Goal: Information Seeking & Learning: Learn about a topic

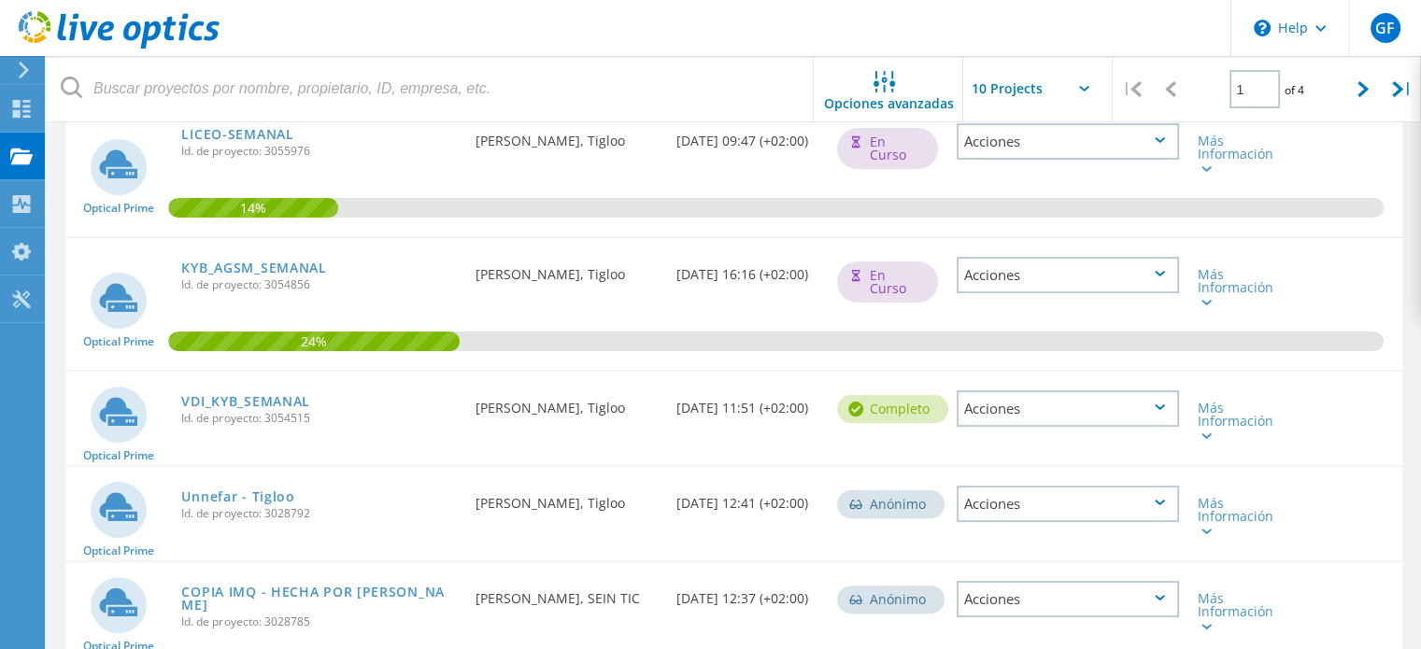
scroll to position [467, 0]
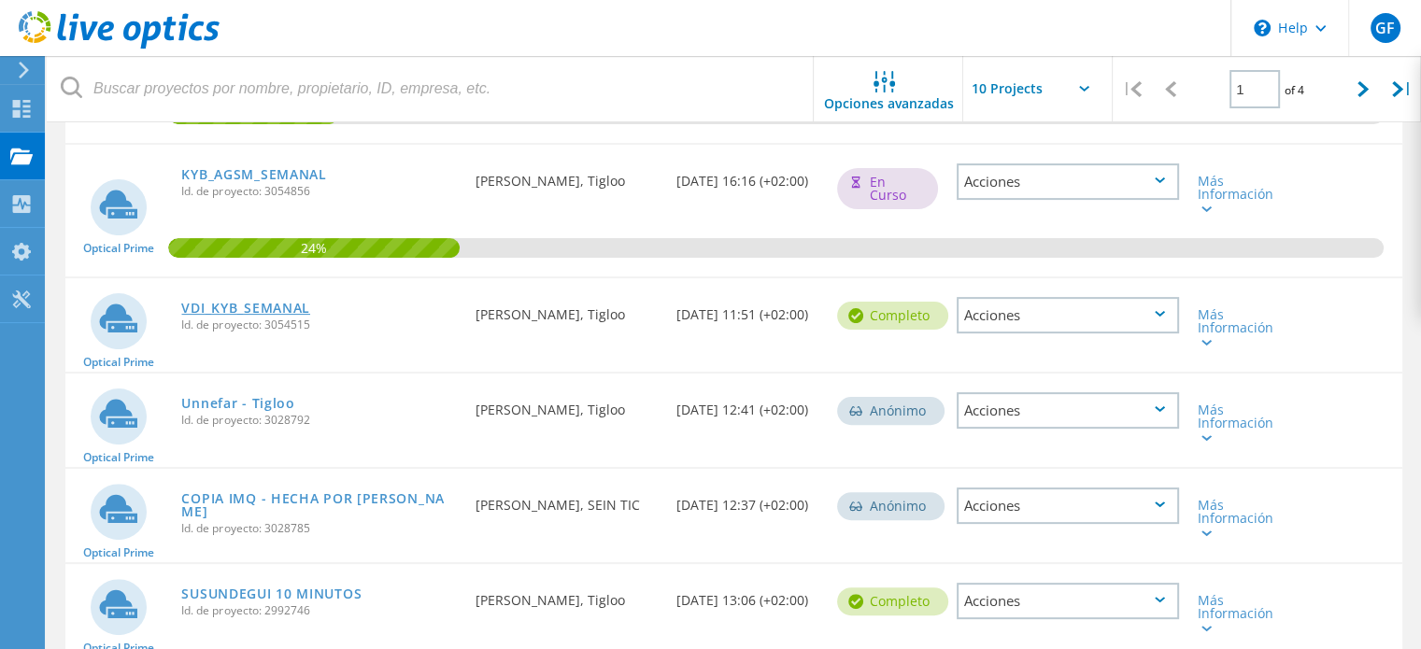
click at [252, 309] on link "VDI_KYB_SEMANAL" at bounding box center [245, 308] width 129 height 13
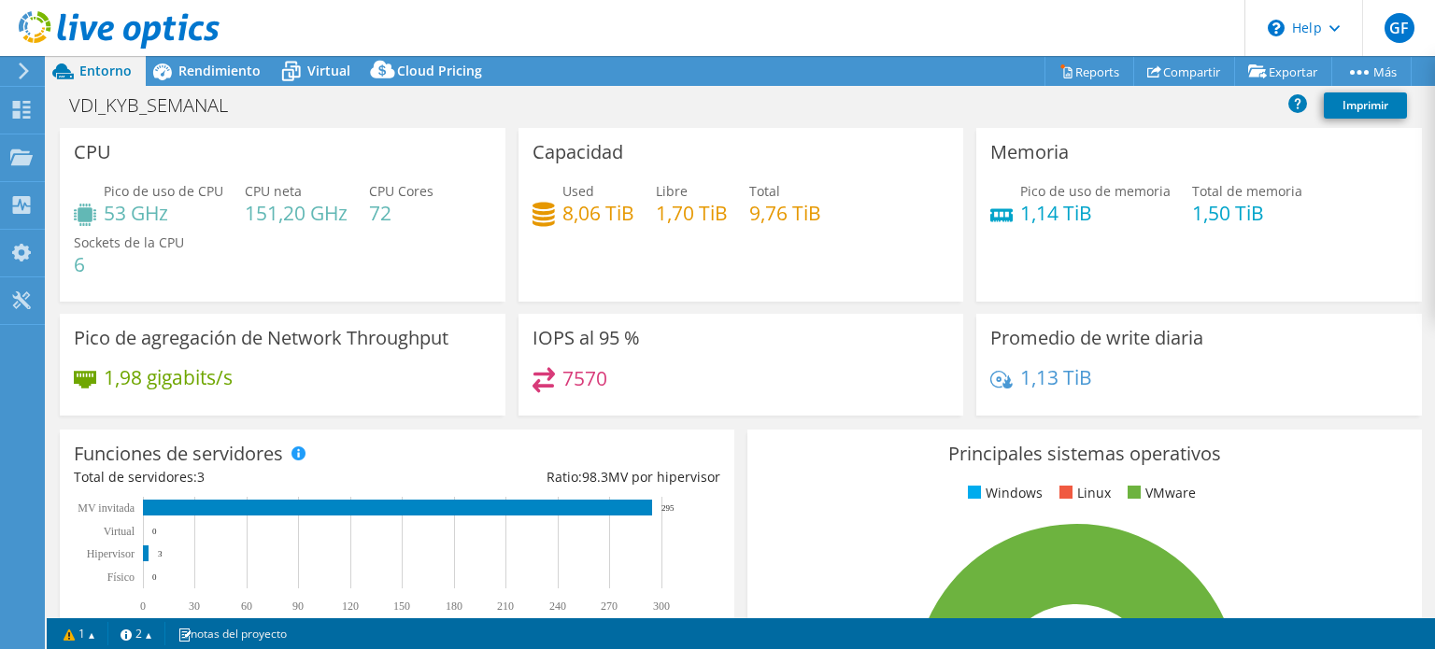
select select "USD"
drag, startPoint x: 109, startPoint y: 212, endPoint x: 131, endPoint y: 219, distance: 22.7
click at [138, 214] on h4 "53 GHz" at bounding box center [164, 213] width 120 height 21
drag, startPoint x: 127, startPoint y: 219, endPoint x: 105, endPoint y: 216, distance: 22.7
click at [127, 219] on h4 "53 GHz" at bounding box center [164, 213] width 120 height 21
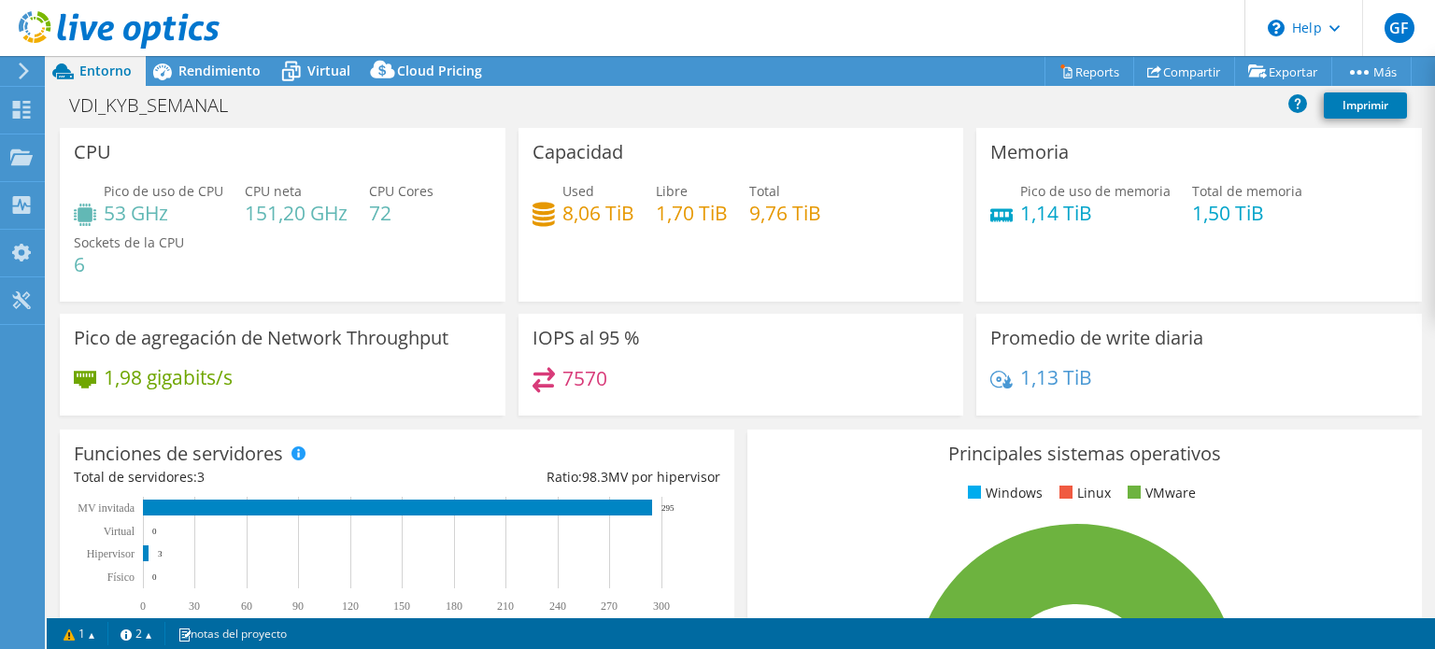
click at [104, 215] on h4 "53 GHz" at bounding box center [164, 213] width 120 height 21
drag, startPoint x: 126, startPoint y: 211, endPoint x: 163, endPoint y: 207, distance: 36.6
click at [163, 207] on h4 "53 GHz" at bounding box center [164, 213] width 120 height 21
drag, startPoint x: 280, startPoint y: 217, endPoint x: 320, endPoint y: 215, distance: 40.2
click at [320, 215] on div "Pico de uso de CPU 53 GHz CPU neta 151,20 GHz CPU Cores 72 Sockets de la CPU 6" at bounding box center [282, 237] width 417 height 112
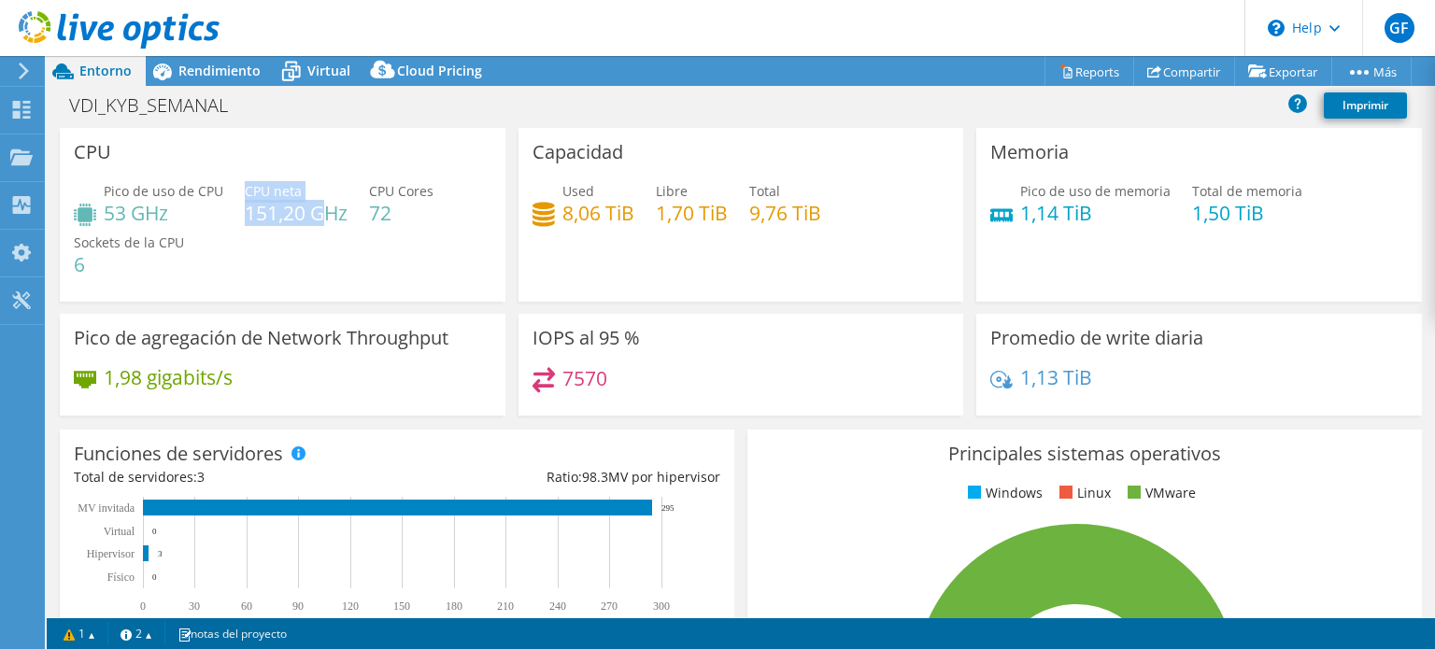
click at [311, 223] on h4 "151,20 GHz" at bounding box center [296, 213] width 103 height 21
drag, startPoint x: 369, startPoint y: 214, endPoint x: 389, endPoint y: 213, distance: 19.6
click at [389, 213] on h4 "72" at bounding box center [401, 213] width 64 height 21
click at [94, 262] on h4 "6" at bounding box center [129, 264] width 110 height 21
drag, startPoint x: 78, startPoint y: 263, endPoint x: 93, endPoint y: 263, distance: 14.9
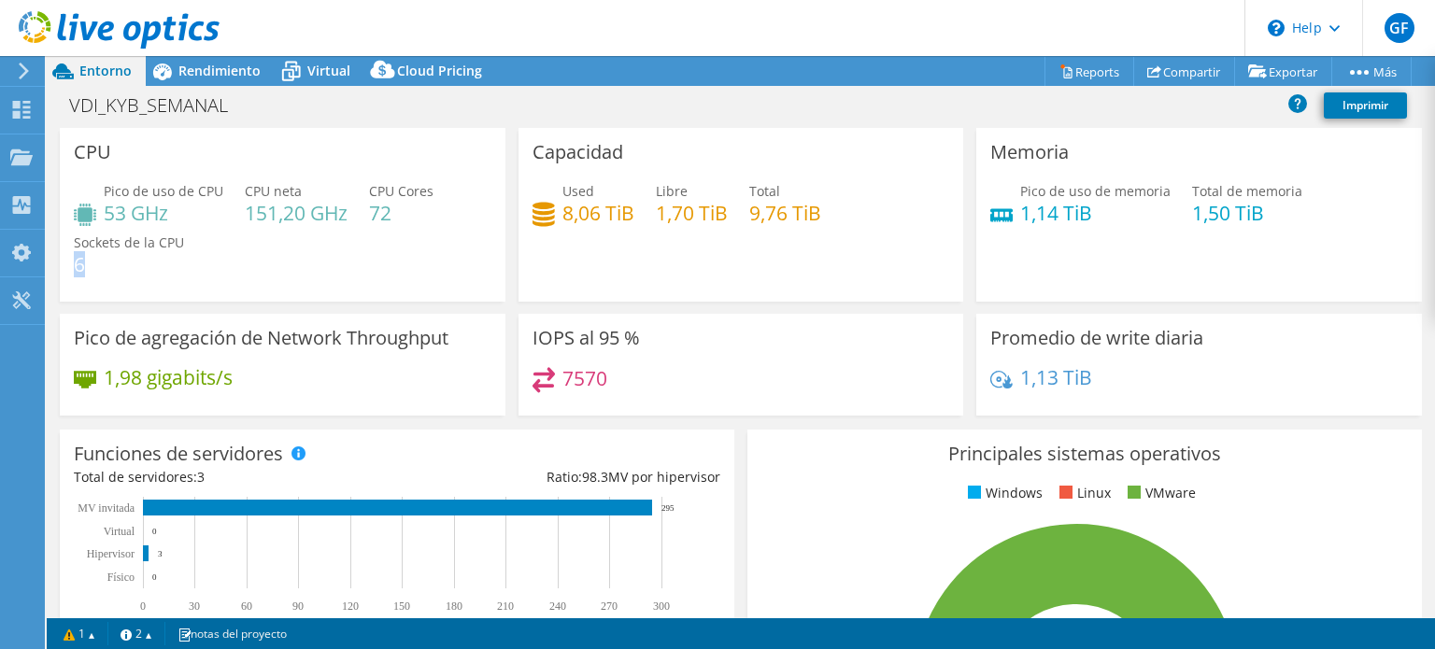
click at [93, 263] on h4 "6" at bounding box center [129, 264] width 110 height 21
drag, startPoint x: 557, startPoint y: 212, endPoint x: 630, endPoint y: 212, distance: 73.8
click at [630, 212] on div "Used 8,06 TiB Libre 1,70 TiB Total 9,76 TiB" at bounding box center [740, 211] width 417 height 61
drag, startPoint x: 743, startPoint y: 212, endPoint x: 825, endPoint y: 210, distance: 81.3
click at [825, 210] on div "Used 8,06 TiB Libre 1,70 TiB Total 9,76 TiB" at bounding box center [740, 211] width 417 height 61
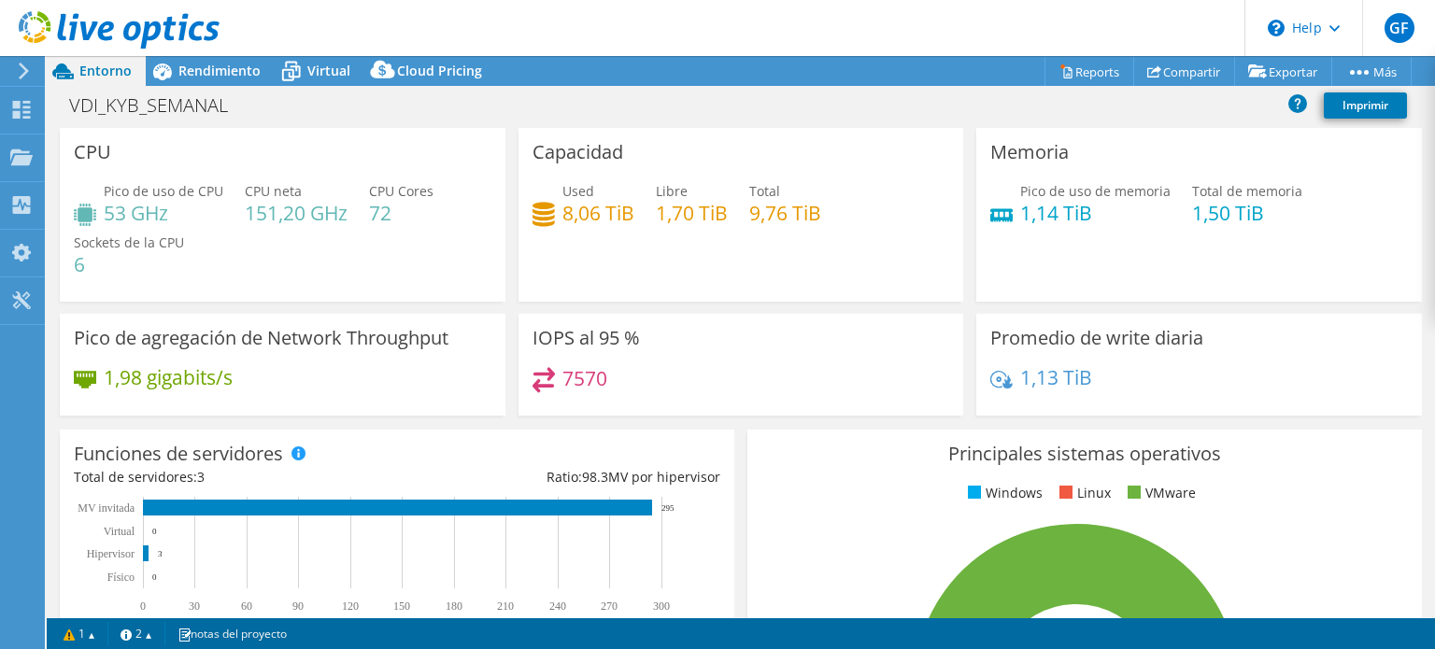
click at [833, 246] on div "Capacidad Used 8,06 TiB Libre 1,70 TiB Total 9,76 TiB" at bounding box center [741, 215] width 446 height 174
drag, startPoint x: 653, startPoint y: 216, endPoint x: 680, endPoint y: 208, distance: 28.1
click at [680, 208] on h4 "1,70 TiB" at bounding box center [692, 213] width 72 height 21
drag, startPoint x: 1192, startPoint y: 268, endPoint x: 1102, endPoint y: 276, distance: 90.0
click at [1251, 276] on div "Memoria Pico de uso de memoria 1,14 TiB Total de memoria 1,50 TiB" at bounding box center [1199, 215] width 446 height 174
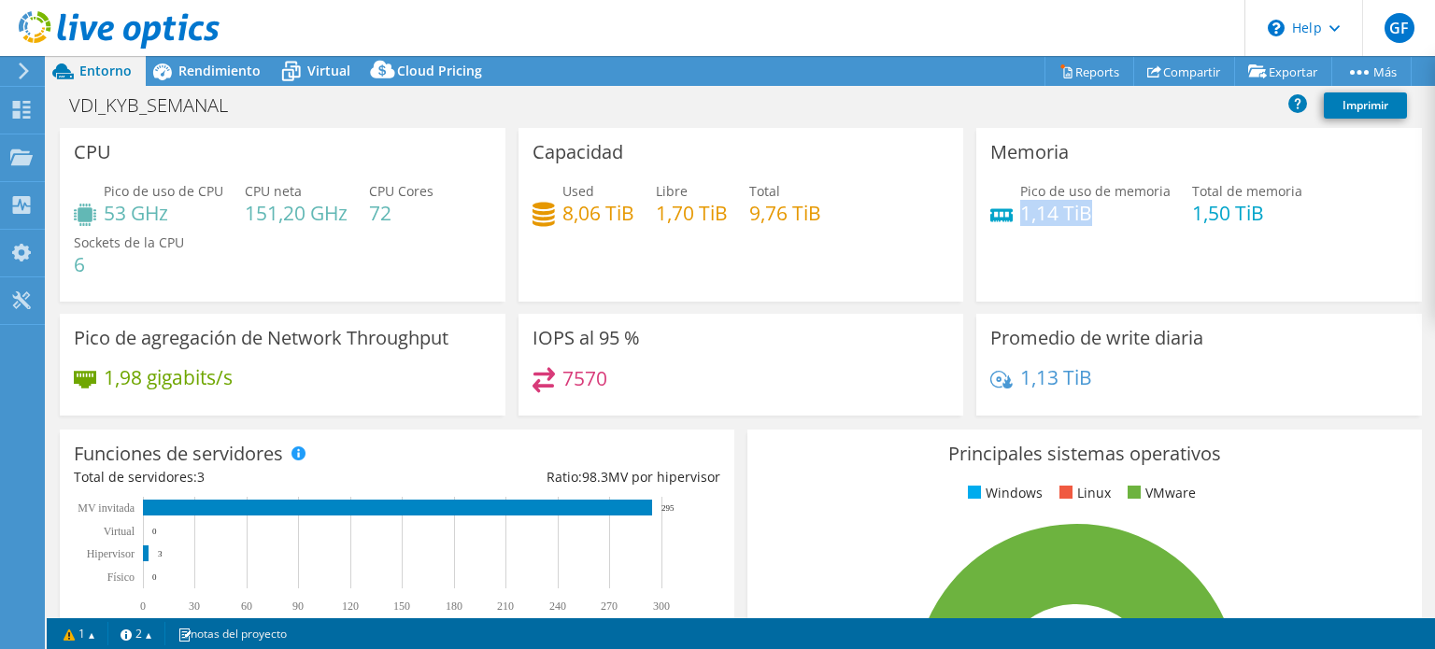
drag, startPoint x: 1016, startPoint y: 212, endPoint x: 1087, endPoint y: 212, distance: 71.0
click at [1087, 212] on h4 "1,14 TiB" at bounding box center [1095, 213] width 150 height 21
drag, startPoint x: 1180, startPoint y: 217, endPoint x: 1235, endPoint y: 216, distance: 55.1
click at [1235, 216] on h4 "1,50 TiB" at bounding box center [1247, 213] width 110 height 21
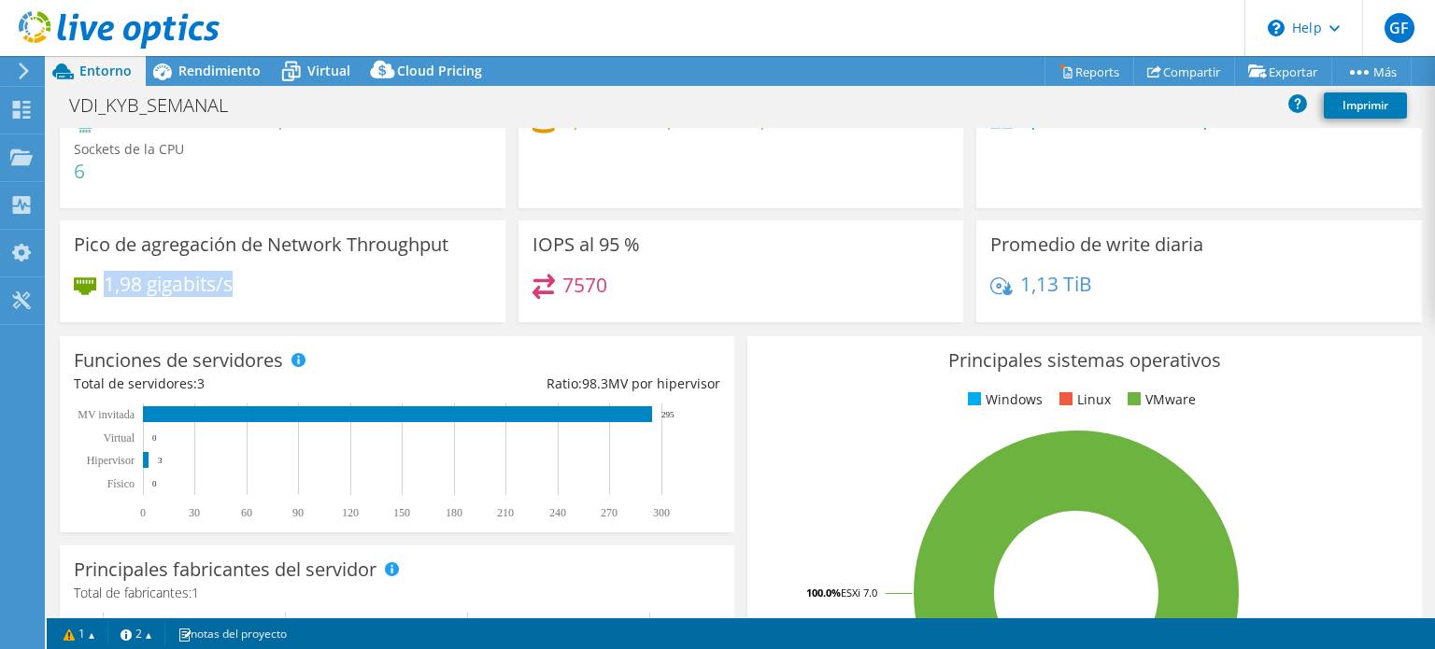
drag, startPoint x: 106, startPoint y: 285, endPoint x: 238, endPoint y: 290, distance: 132.7
click at [238, 290] on div "1,98 gigabits/s" at bounding box center [282, 293] width 417 height 39
drag, startPoint x: 531, startPoint y: 241, endPoint x: 577, endPoint y: 258, distance: 49.6
click at [567, 246] on h3 "IOPS al 95 %" at bounding box center [585, 244] width 107 height 21
click at [665, 272] on div "IOPS al 95 % 7570" at bounding box center [741, 271] width 446 height 102
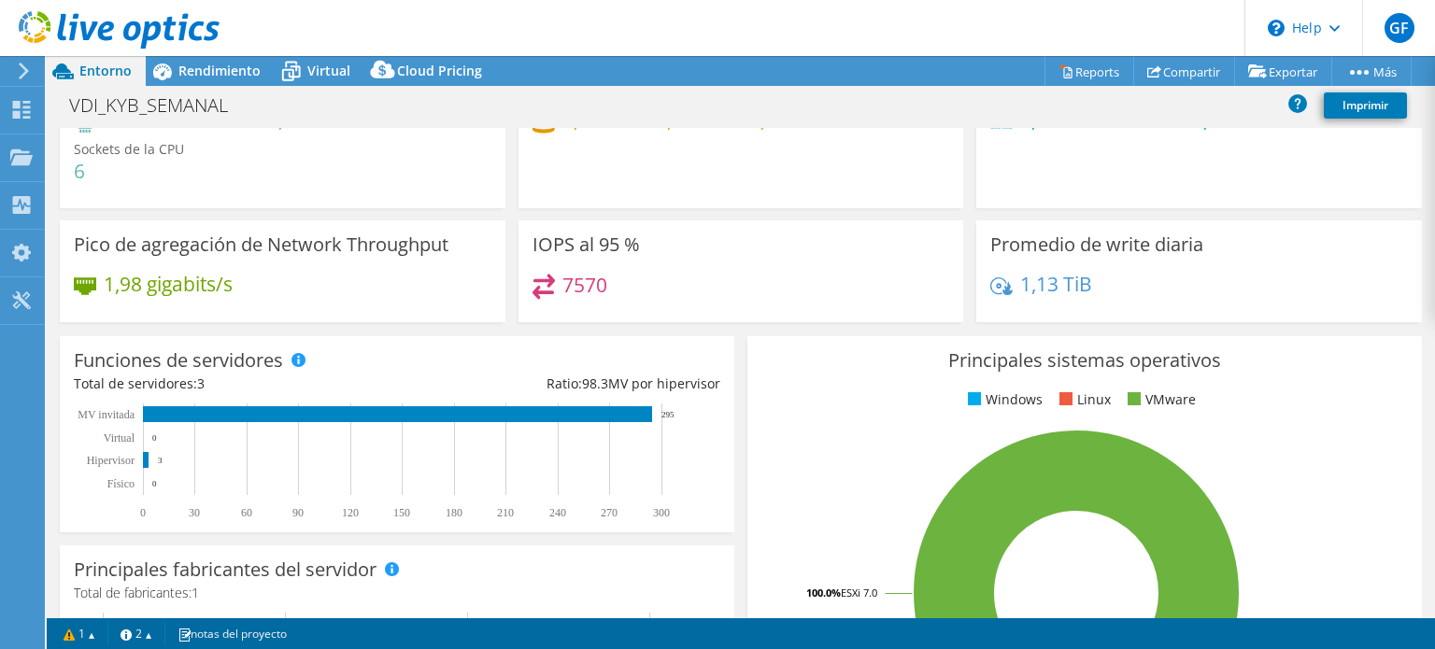
drag, startPoint x: 665, startPoint y: 272, endPoint x: 643, endPoint y: 270, distance: 22.5
click at [643, 270] on div "IOPS al 95 % 7570" at bounding box center [741, 271] width 446 height 102
drag, startPoint x: 556, startPoint y: 277, endPoint x: 627, endPoint y: 282, distance: 71.1
click at [627, 282] on div "7570" at bounding box center [740, 294] width 417 height 40
drag, startPoint x: 1012, startPoint y: 292, endPoint x: 1070, endPoint y: 298, distance: 58.2
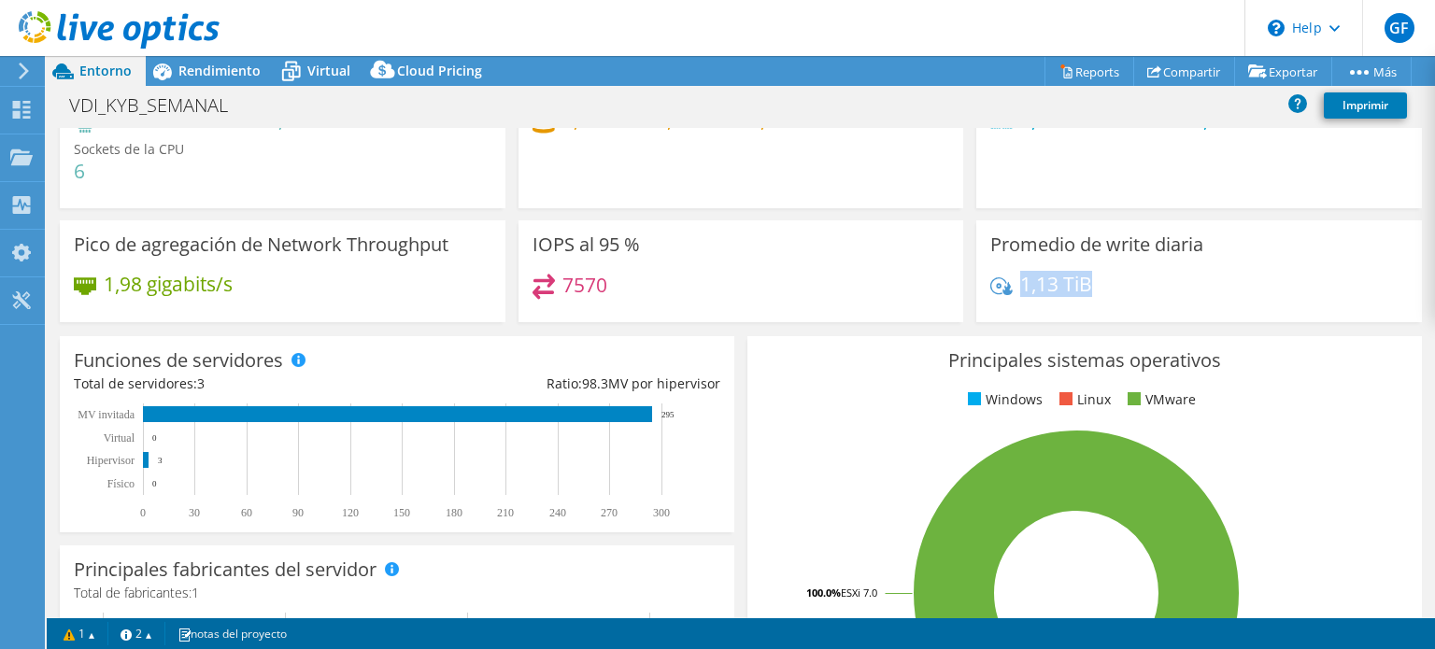
click at [1070, 298] on div "1,13 TiB" at bounding box center [1198, 293] width 417 height 39
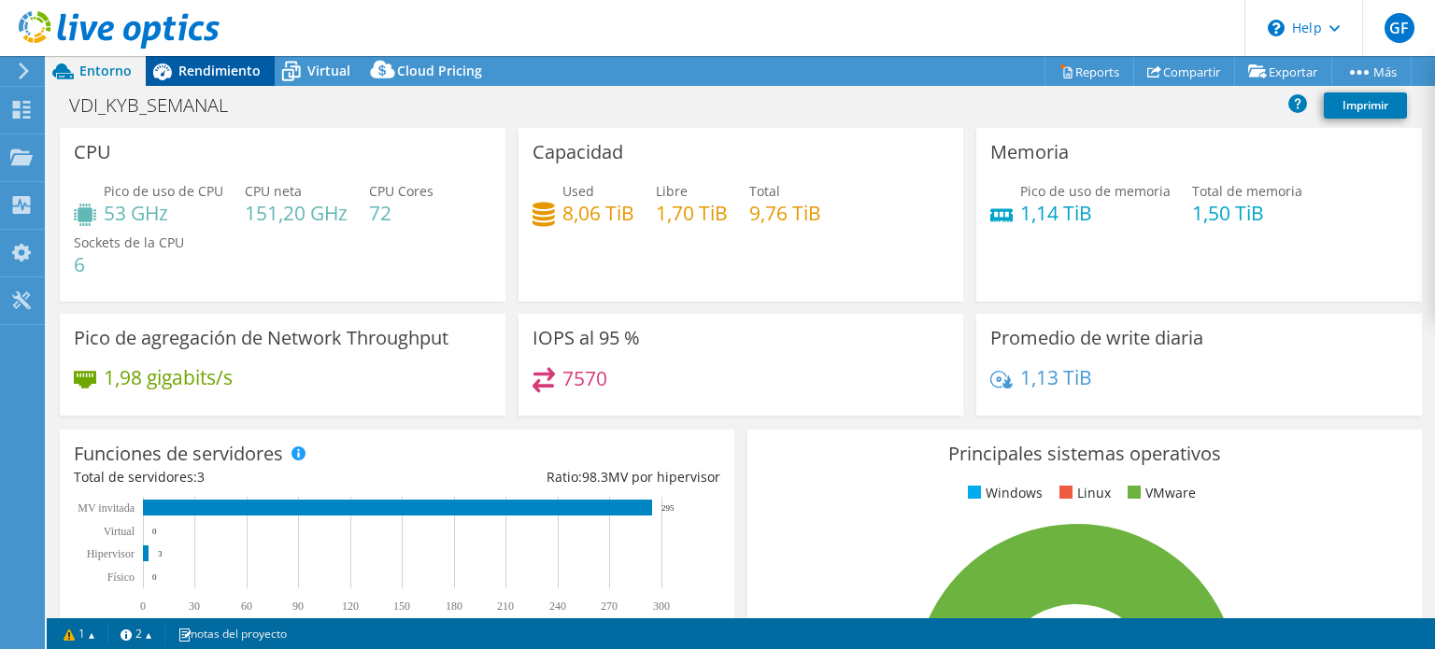
click at [228, 74] on span "Rendimiento" at bounding box center [219, 71] width 82 height 18
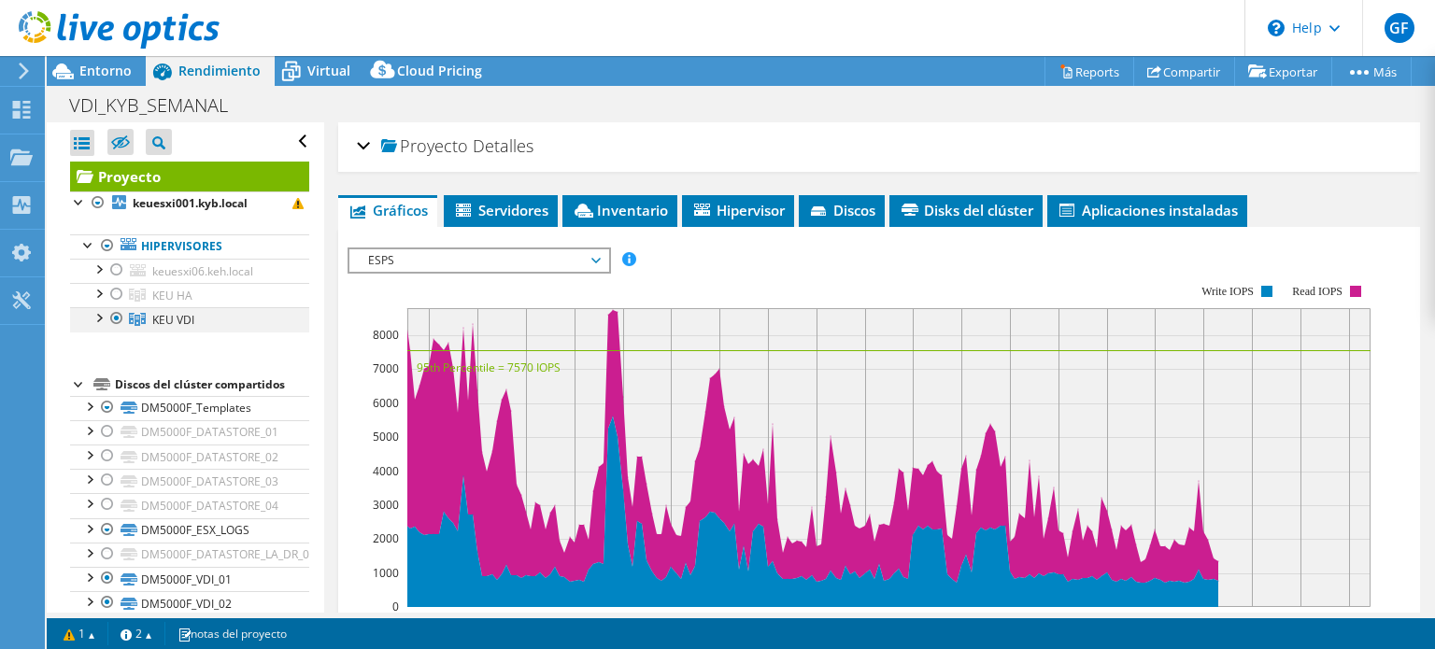
click at [97, 319] on div at bounding box center [98, 316] width 19 height 19
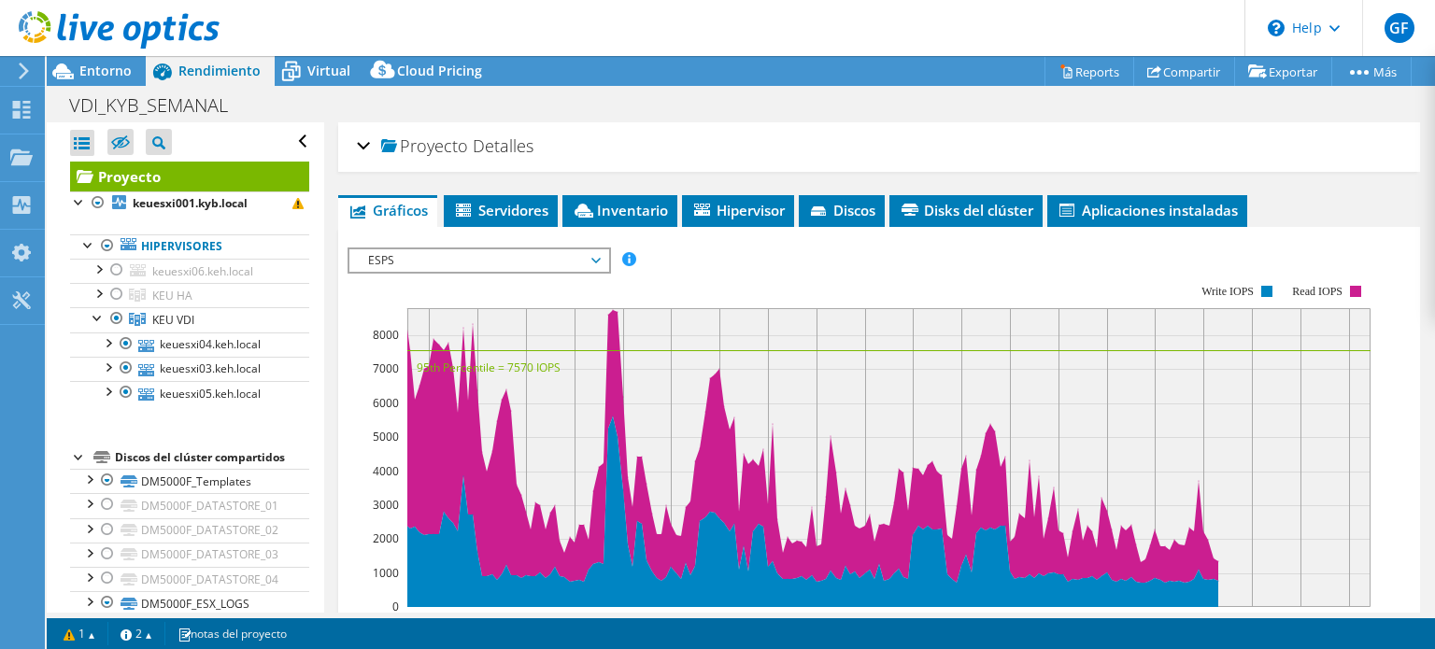
click at [493, 269] on div "ESPS ESPS Disk Throughput Tamaño de E/S Latencia Profundidad de la cola Porcent…" at bounding box center [478, 261] width 263 height 26
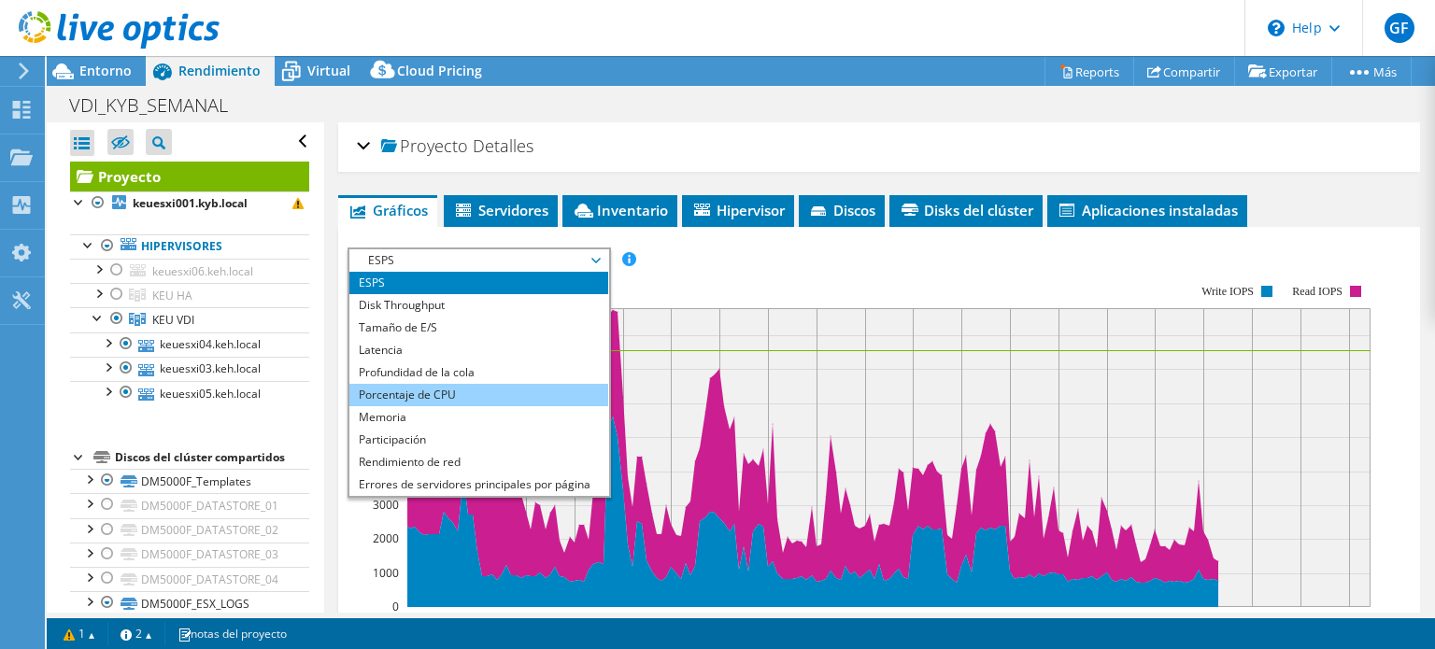
click at [426, 400] on li "Porcentaje de CPU" at bounding box center [478, 395] width 259 height 22
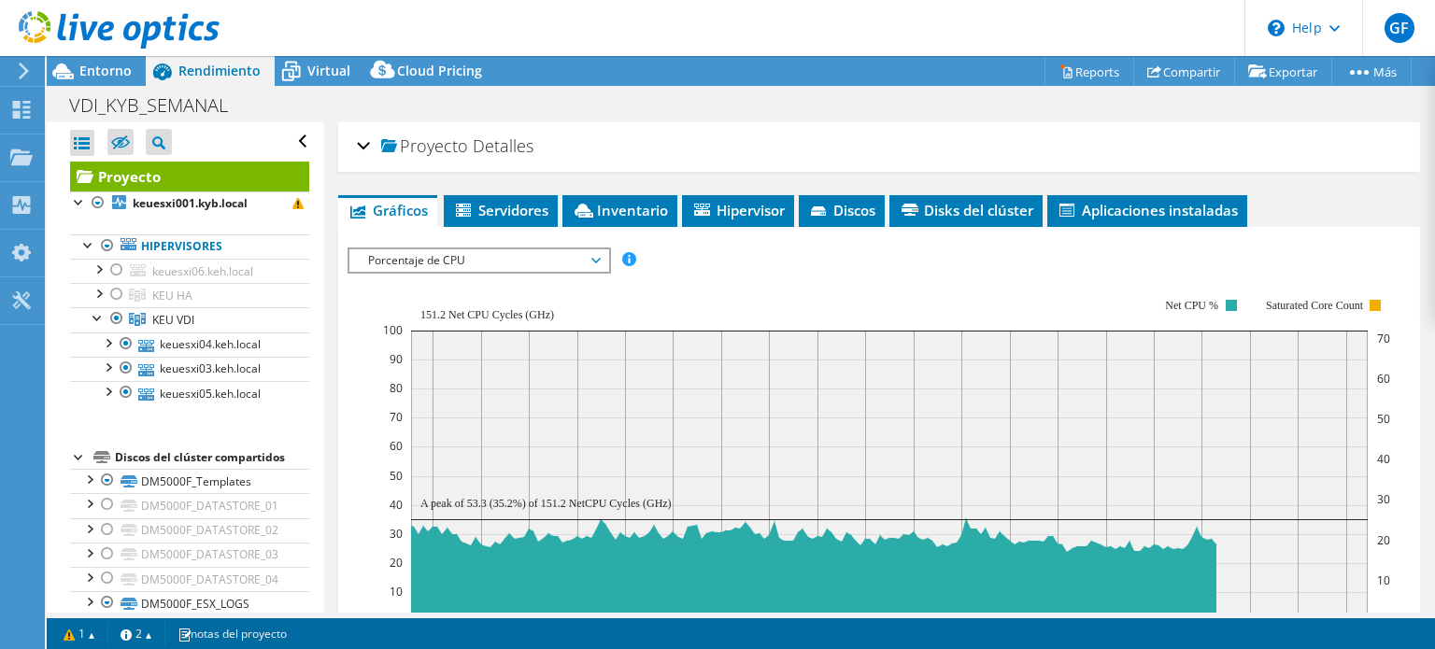
click at [399, 260] on span "Porcentaje de CPU" at bounding box center [479, 260] width 240 height 22
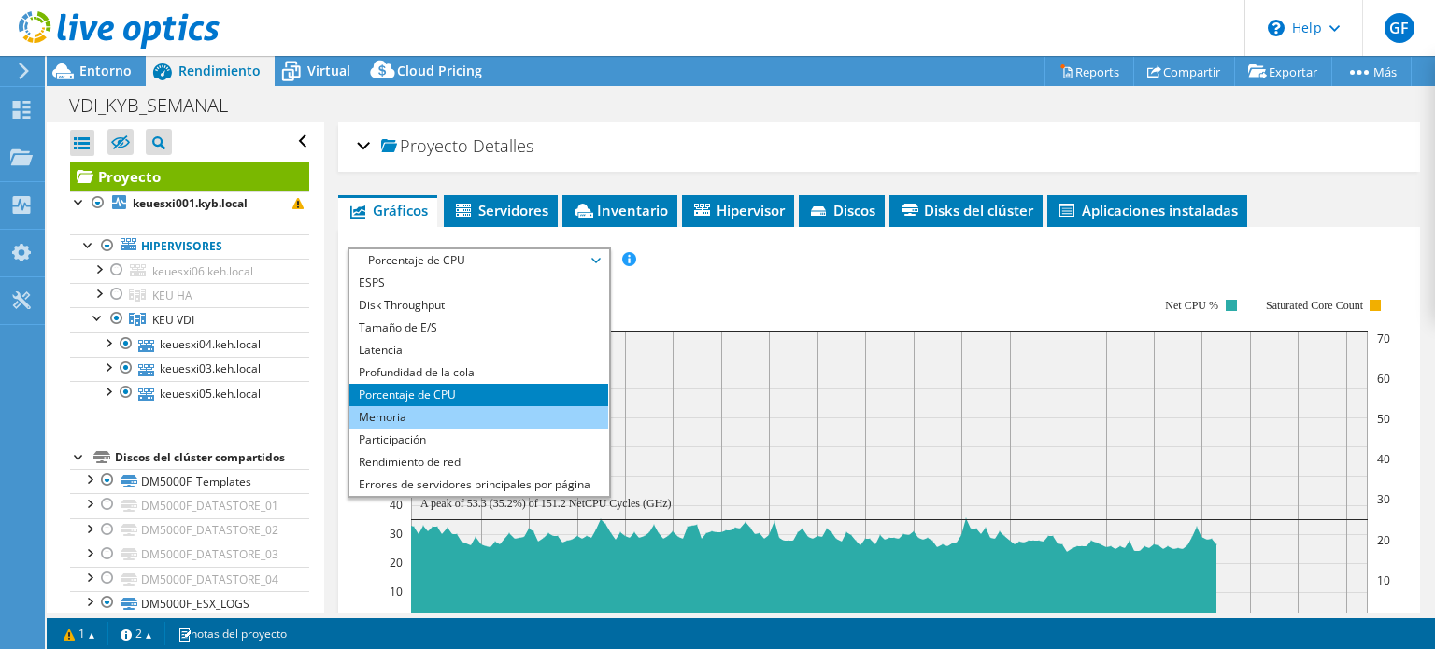
click at [411, 415] on li "Memoria" at bounding box center [478, 417] width 259 height 22
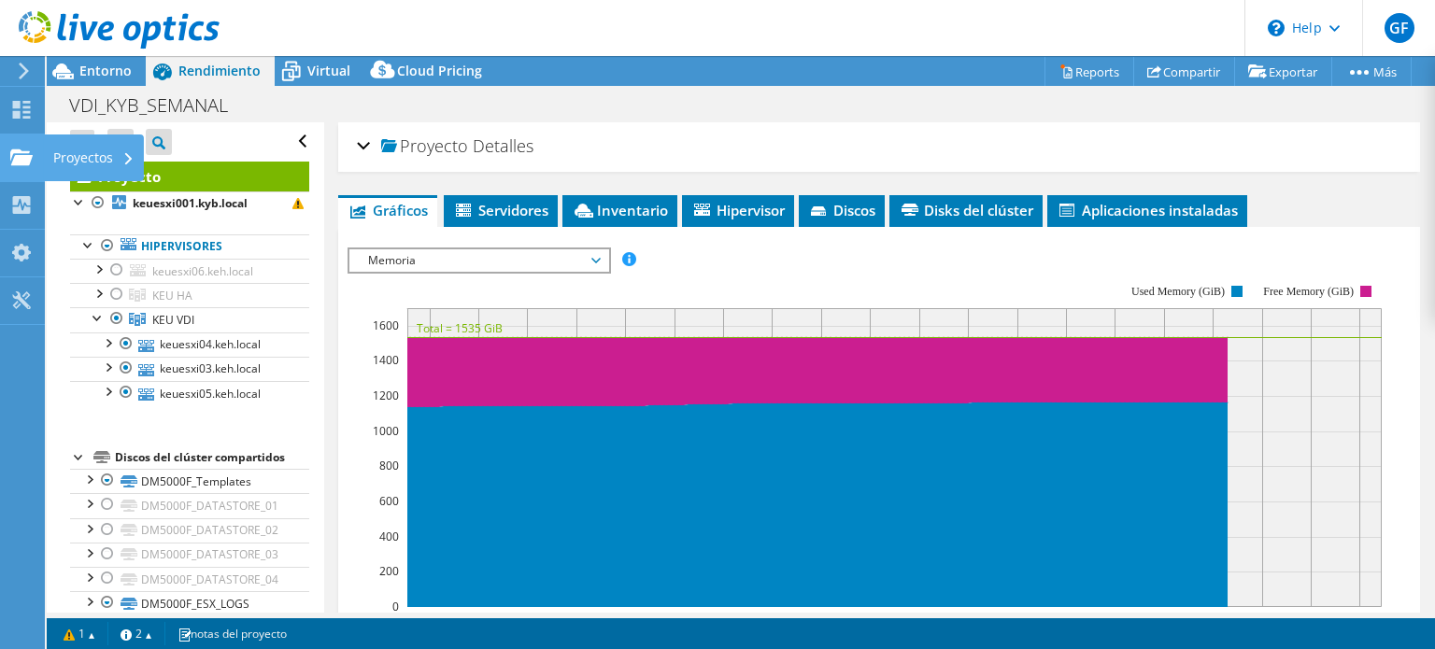
click at [78, 158] on div "Proyectos" at bounding box center [94, 157] width 100 height 47
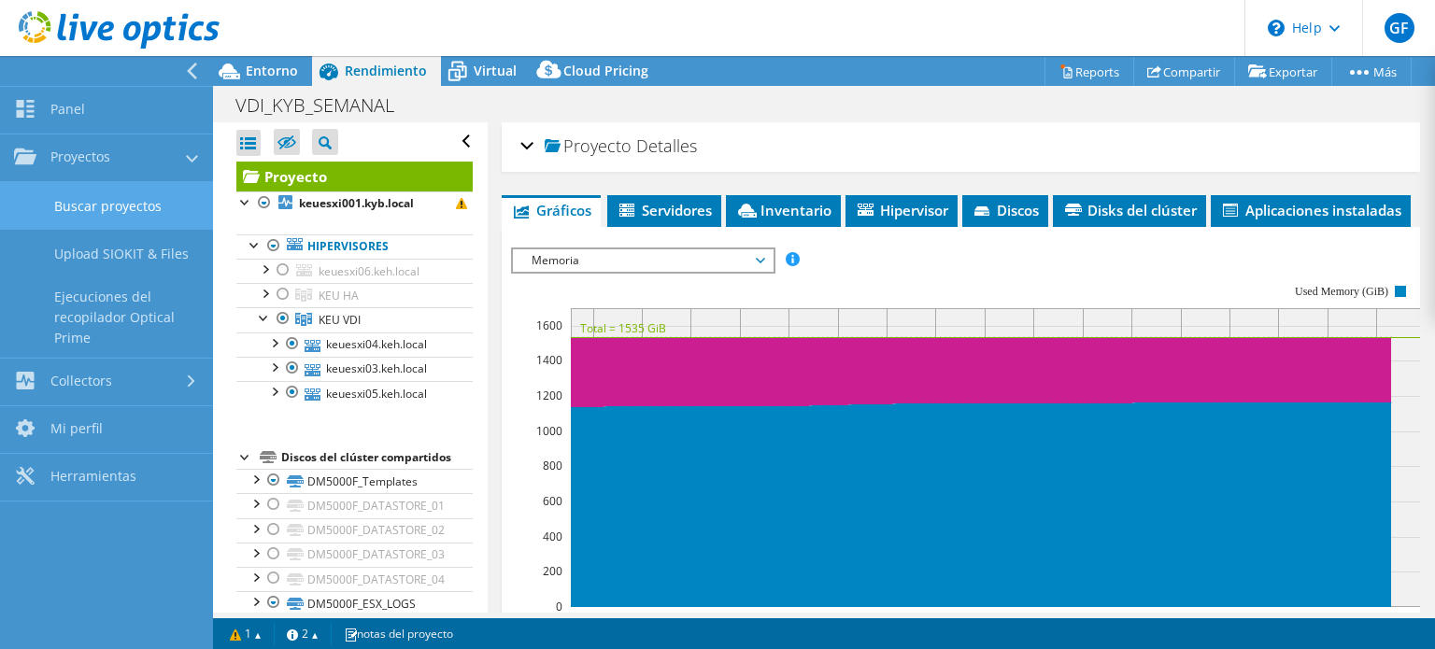
drag, startPoint x: 106, startPoint y: 207, endPoint x: 130, endPoint y: 208, distance: 24.3
click at [106, 206] on link "Buscar proyectos" at bounding box center [106, 206] width 213 height 48
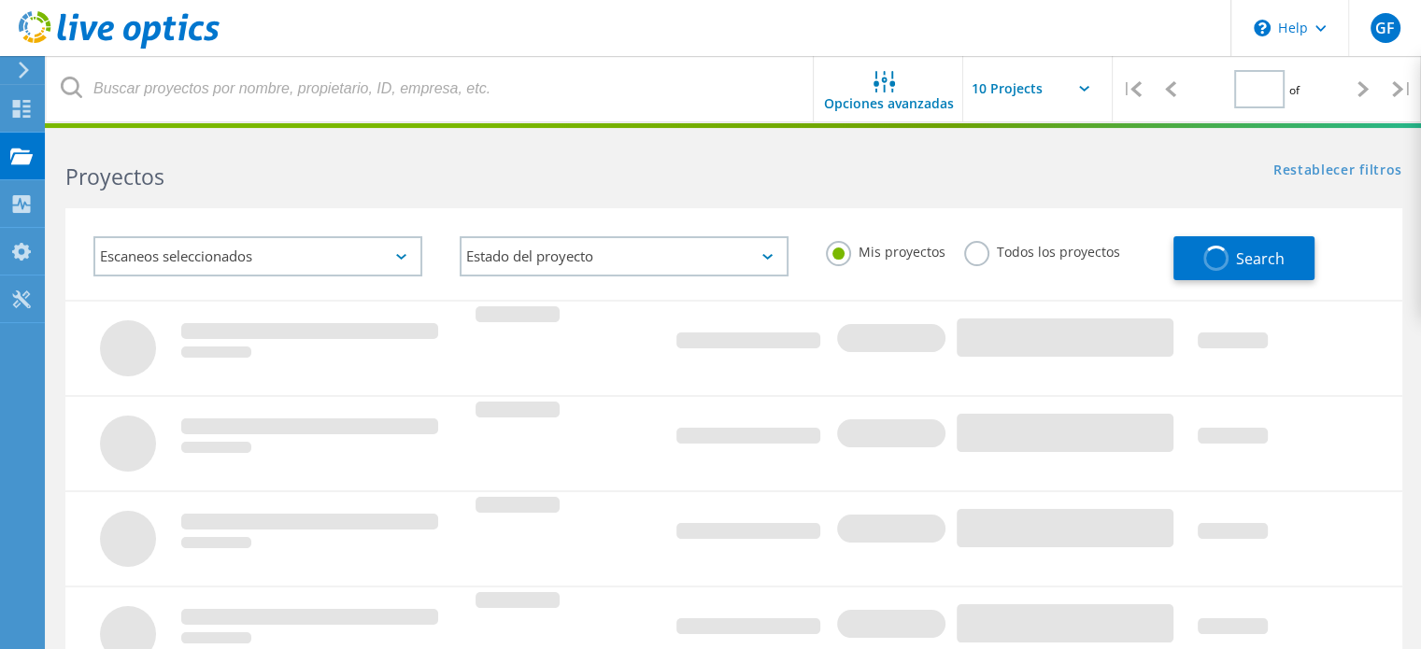
type input "1"
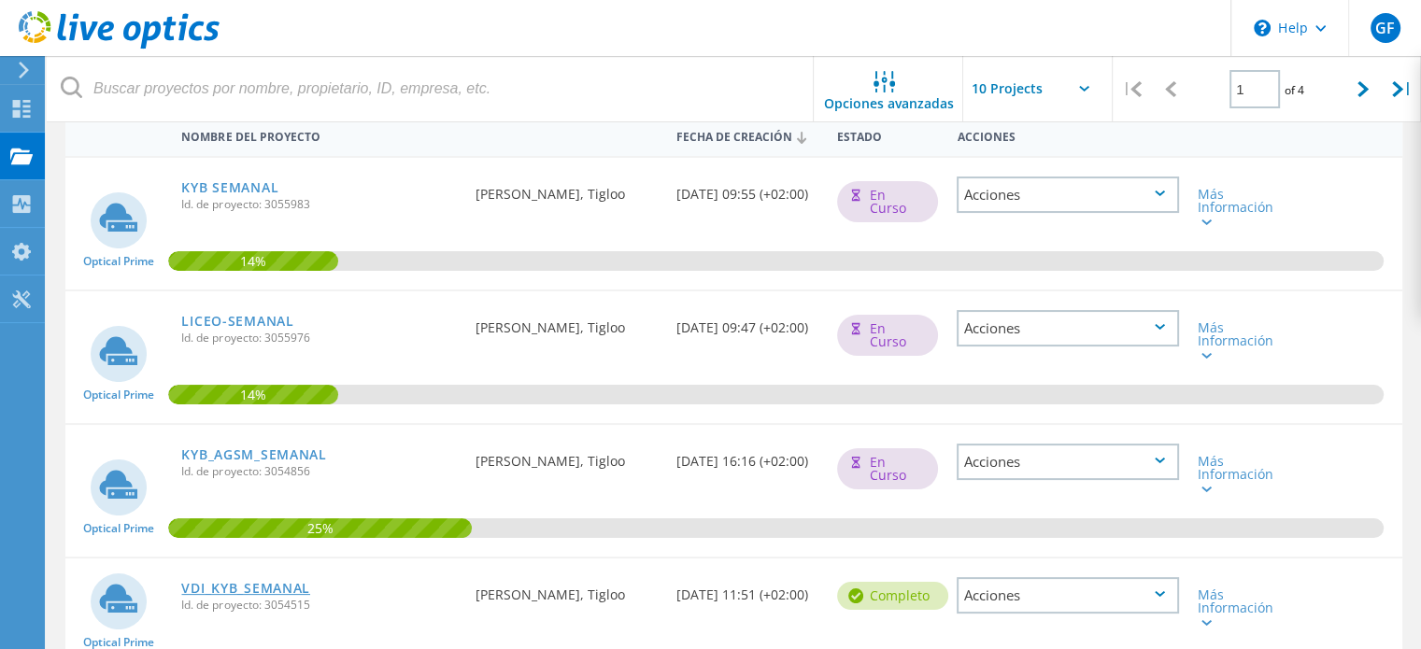
scroll to position [374, 0]
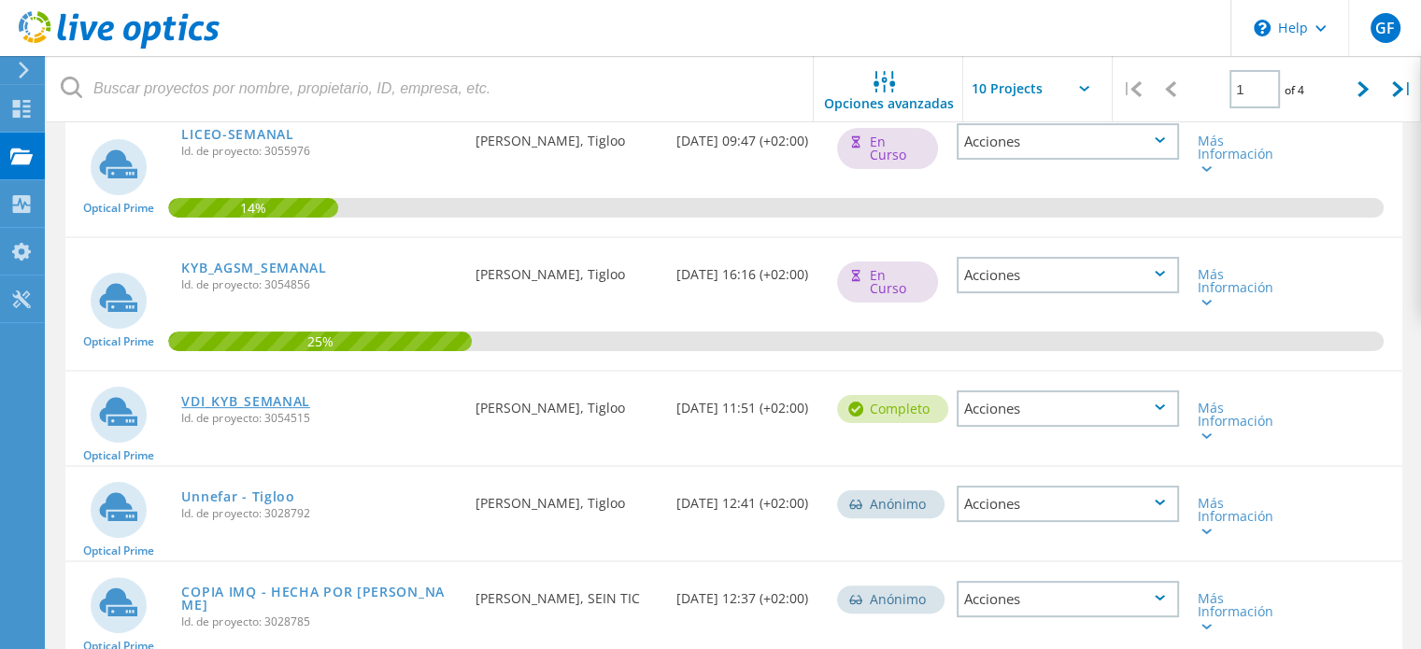
click at [260, 395] on link "VDI_KYB_SEMANAL" at bounding box center [245, 401] width 129 height 13
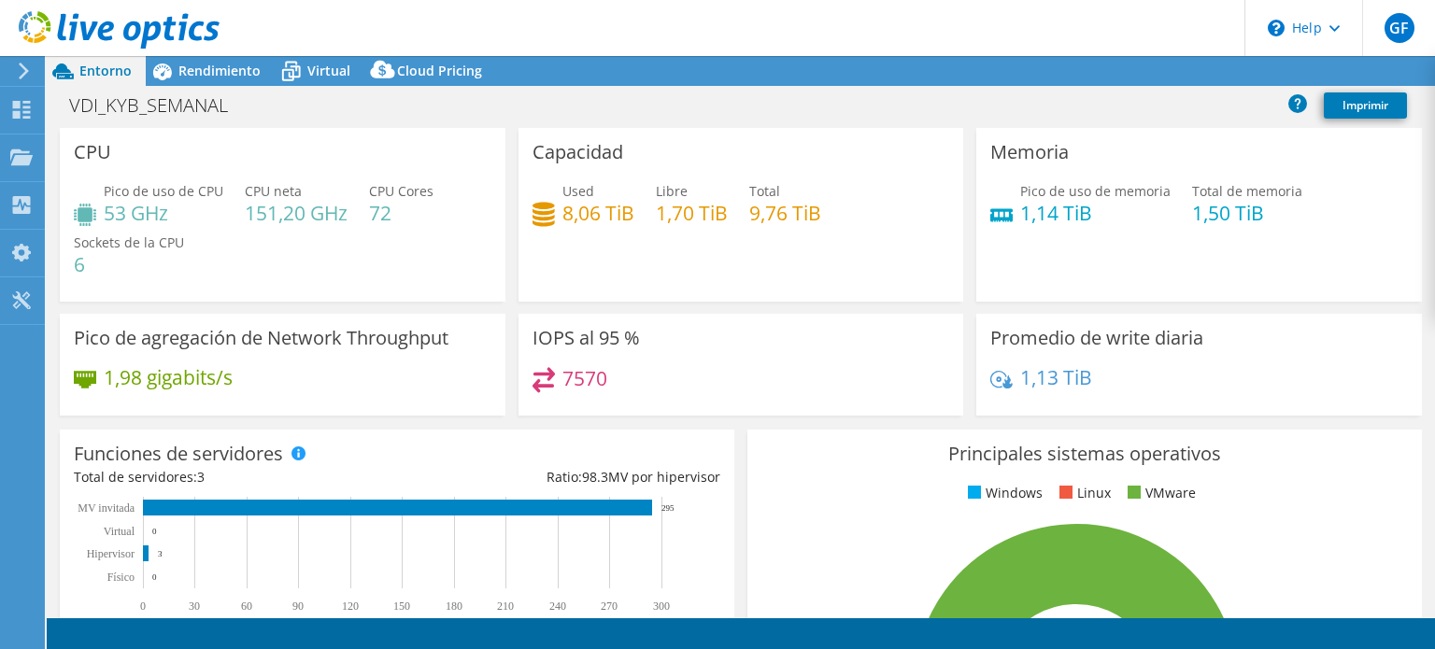
select select "USD"
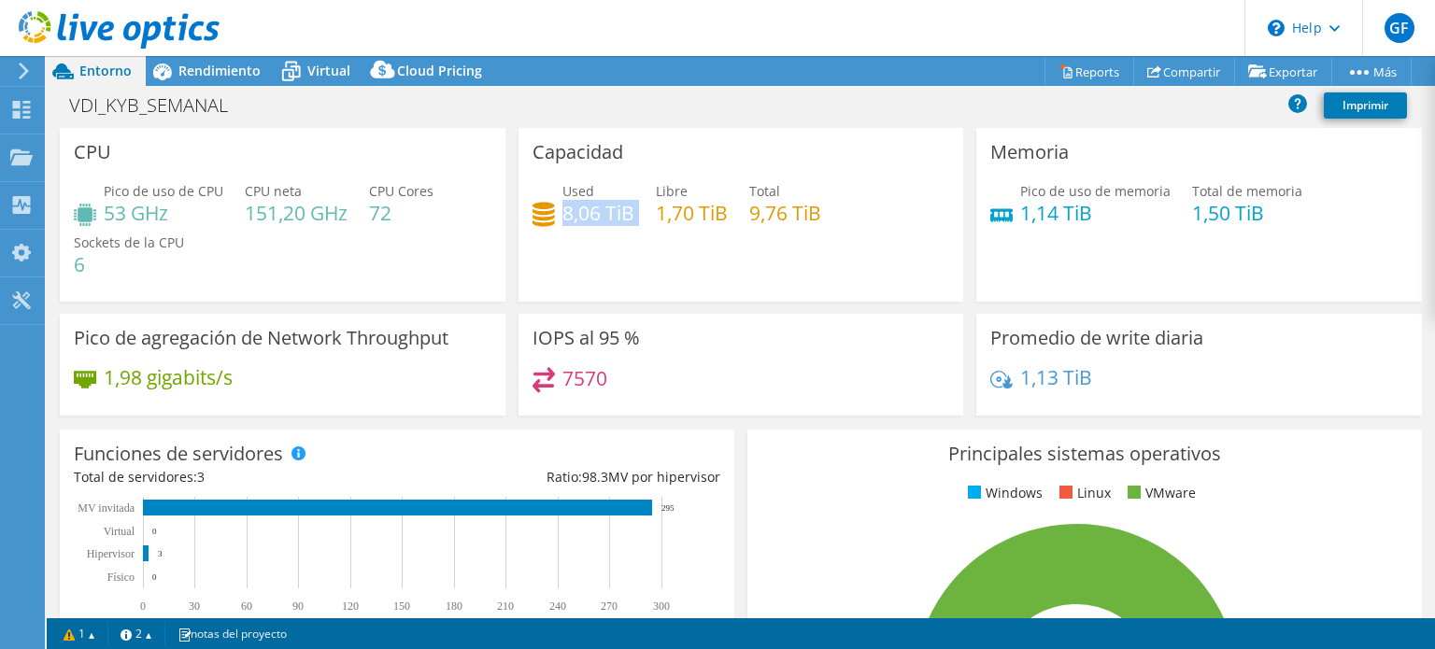
drag, startPoint x: 561, startPoint y: 216, endPoint x: 630, endPoint y: 209, distance: 69.4
click at [630, 209] on div "Used 8,06 TiB Libre 1,70 TiB Total 9,76 TiB" at bounding box center [740, 211] width 417 height 61
click at [576, 203] on h4 "8,06 TiB" at bounding box center [598, 213] width 72 height 21
click at [562, 208] on h4 "8,06 TiB" at bounding box center [598, 213] width 72 height 21
drag, startPoint x: 559, startPoint y: 211, endPoint x: 605, endPoint y: 211, distance: 46.7
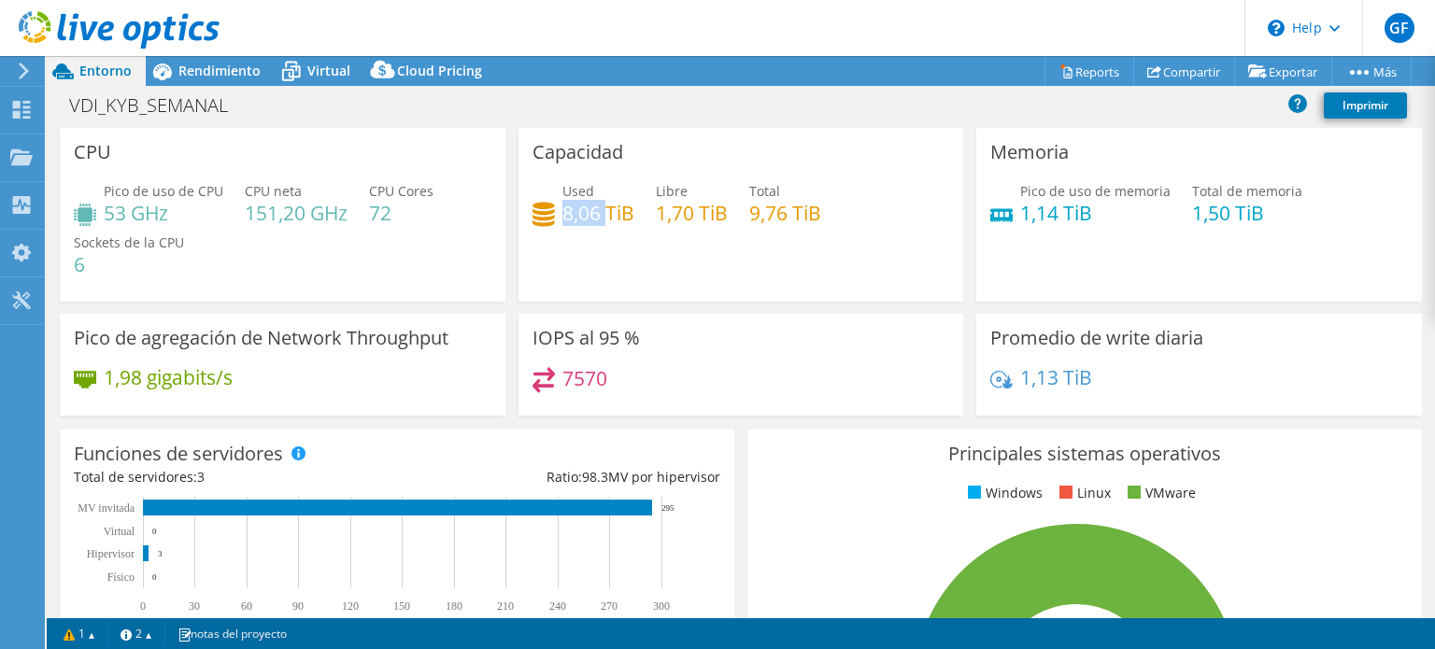
click at [605, 211] on h4 "8,06 TiB" at bounding box center [598, 213] width 72 height 21
drag, startPoint x: 699, startPoint y: 239, endPoint x: 688, endPoint y: 240, distance: 10.3
click at [688, 240] on div "Used 8,06 TiB Libre 1,70 TiB Total 9,76 TiB" at bounding box center [740, 211] width 417 height 61
drag, startPoint x: 743, startPoint y: 212, endPoint x: 795, endPoint y: 223, distance: 52.6
click at [792, 215] on div "Used 8,06 TiB Libre 1,70 TiB Total 9,76 TiB" at bounding box center [740, 211] width 417 height 61
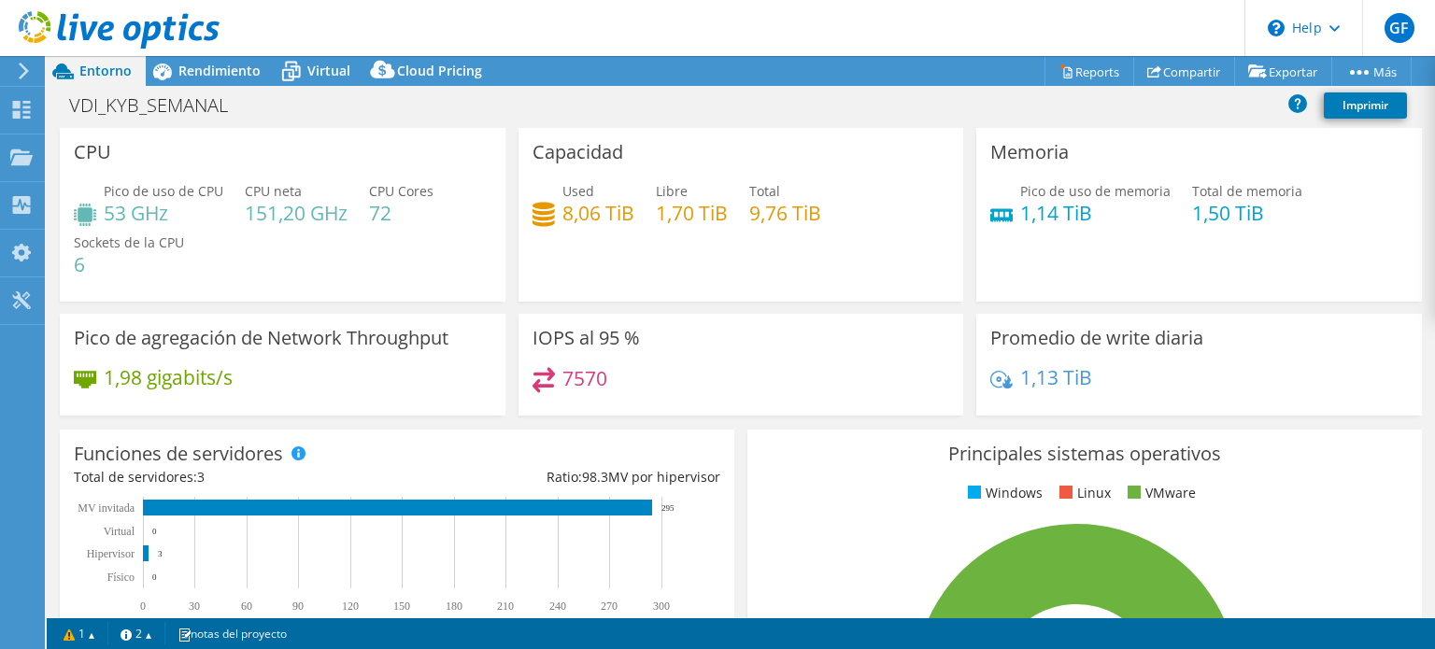
click at [798, 238] on div "Used 8,06 TiB Libre 1,70 TiB Total 9,76 TiB" at bounding box center [740, 211] width 417 height 61
drag, startPoint x: 766, startPoint y: 259, endPoint x: 742, endPoint y: 237, distance: 32.4
click at [742, 237] on div "Used 8,06 TiB Libre 1,70 TiB Total 9,76 TiB" at bounding box center [740, 211] width 417 height 61
click at [774, 214] on h4 "9,76 TiB" at bounding box center [785, 213] width 72 height 21
click at [71, 156] on div "Proyectos" at bounding box center [94, 157] width 100 height 47
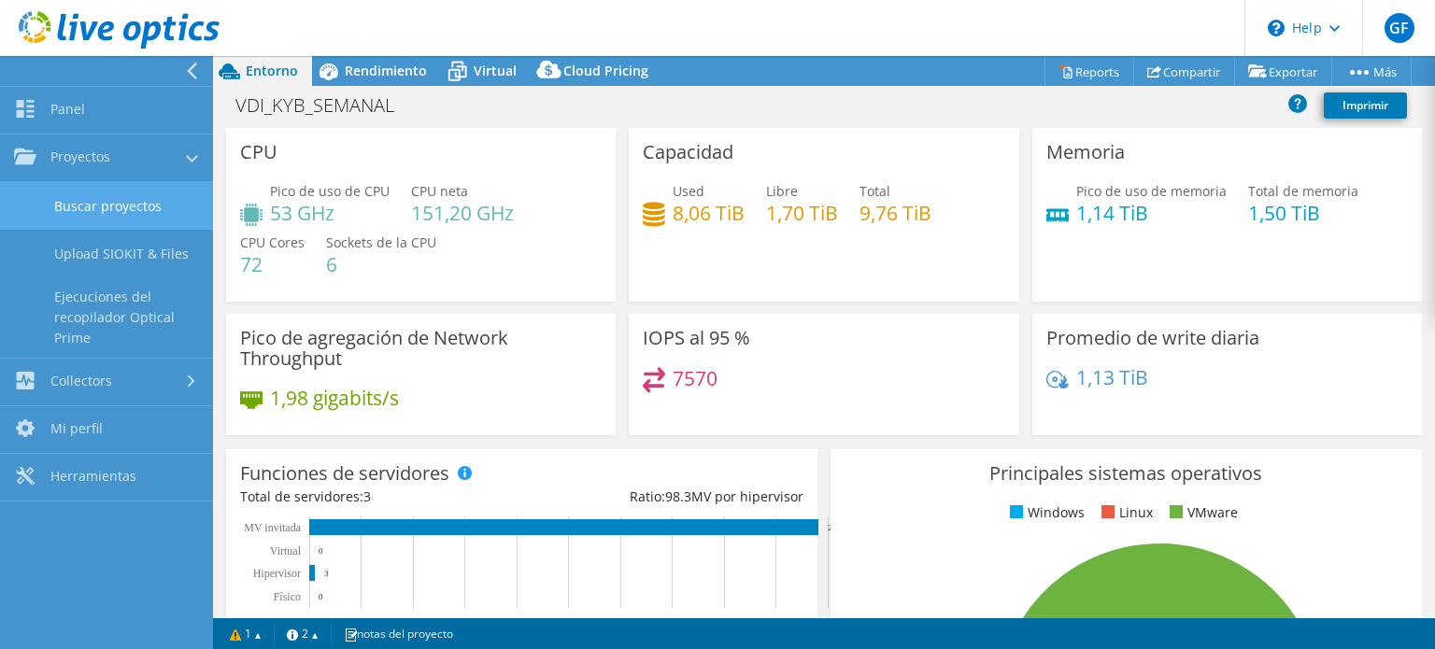
click at [83, 199] on link "Buscar proyectos" at bounding box center [106, 206] width 213 height 48
